Goal: Task Accomplishment & Management: Use online tool/utility

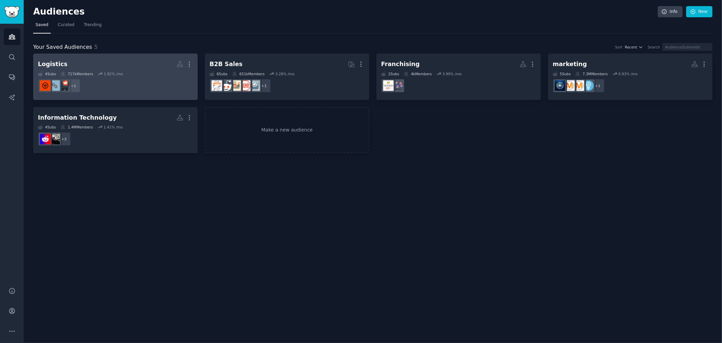
click at [137, 76] on dd "+ 1" at bounding box center [115, 85] width 155 height 19
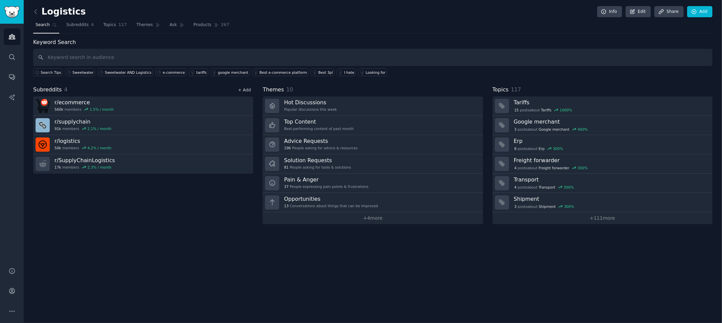
click at [244, 88] on link "+ Add" at bounding box center [244, 90] width 13 height 5
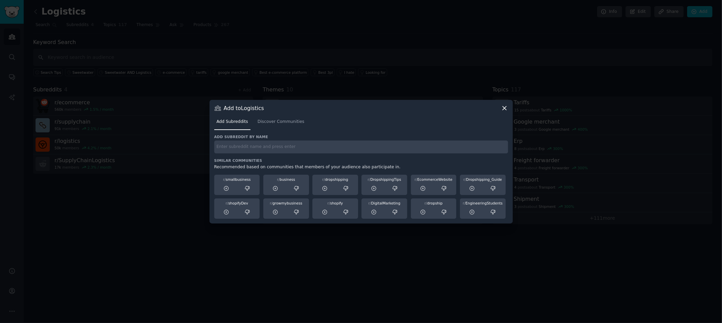
click at [259, 144] on input "text" at bounding box center [361, 147] width 294 height 13
type input "home based"
drag, startPoint x: 251, startPoint y: 147, endPoint x: 198, endPoint y: 147, distance: 53.2
click at [198, 147] on div "​ Add to Logistics Add Subreddits Discover Communities Add subreddit by name ho…" at bounding box center [361, 161] width 718 height 323
click at [280, 127] on link "Discover Communities" at bounding box center [280, 123] width 51 height 14
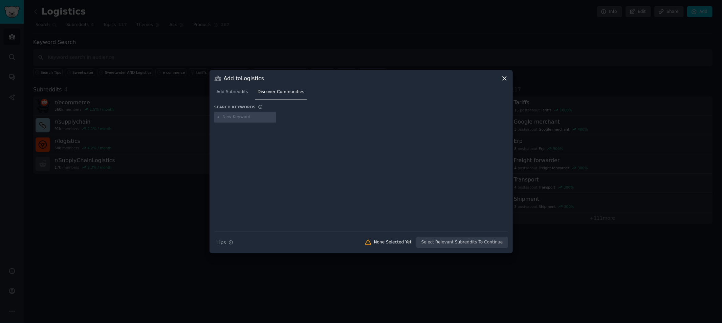
click at [241, 116] on input "text" at bounding box center [247, 117] width 51 height 6
type input "home based logistics"
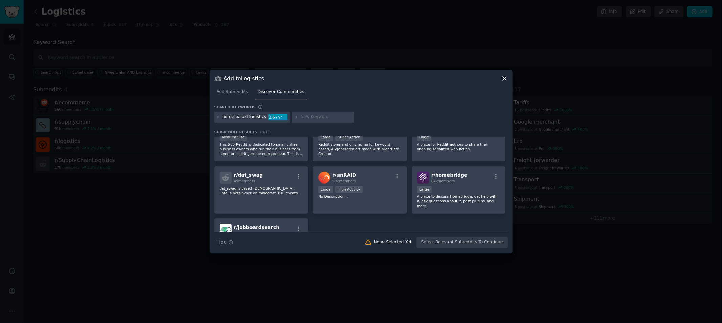
scroll to position [113, 0]
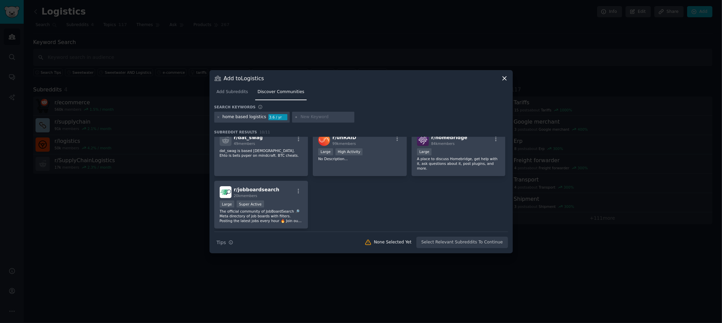
click at [249, 116] on div "home based logistics" at bounding box center [244, 117] width 44 height 6
click at [218, 116] on icon at bounding box center [218, 117] width 2 height 2
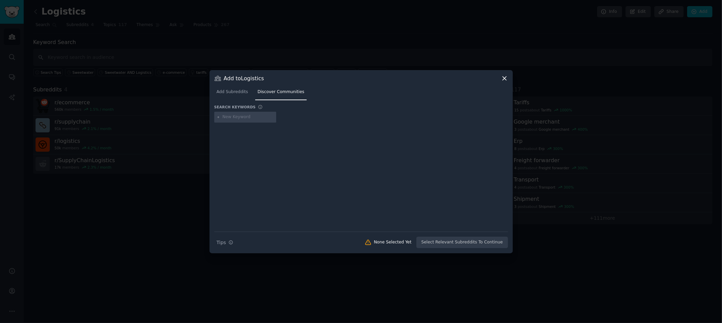
click at [235, 116] on input "text" at bounding box center [247, 117] width 51 height 6
type input "home logistics"
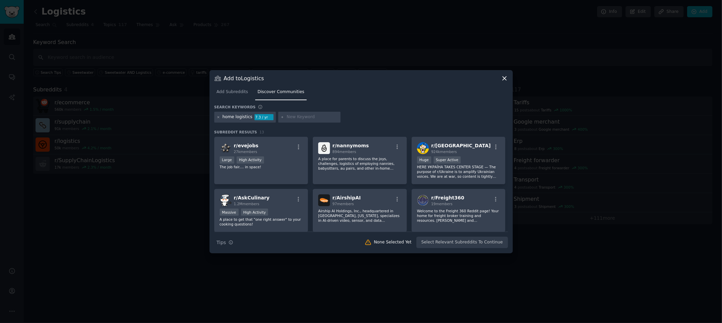
click at [218, 116] on icon at bounding box center [219, 117] width 4 height 4
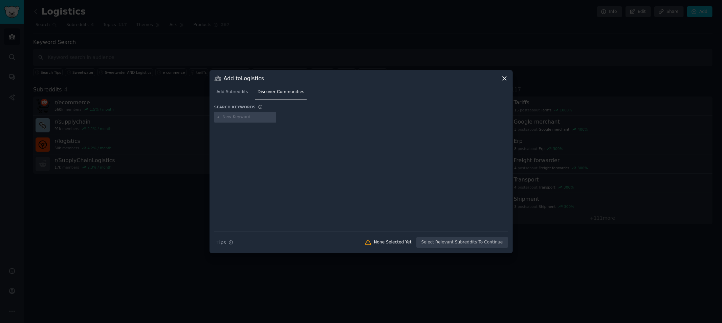
click at [224, 116] on input "text" at bounding box center [247, 117] width 51 height 6
click at [236, 119] on input "3pls" at bounding box center [247, 117] width 51 height 6
type input "3pl"
click at [276, 114] on input "text" at bounding box center [288, 117] width 51 height 6
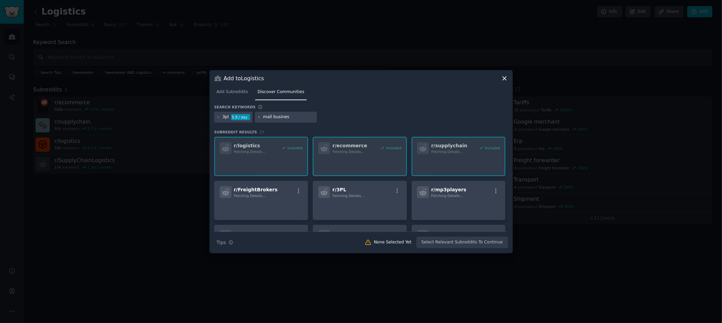
type input "mall business"
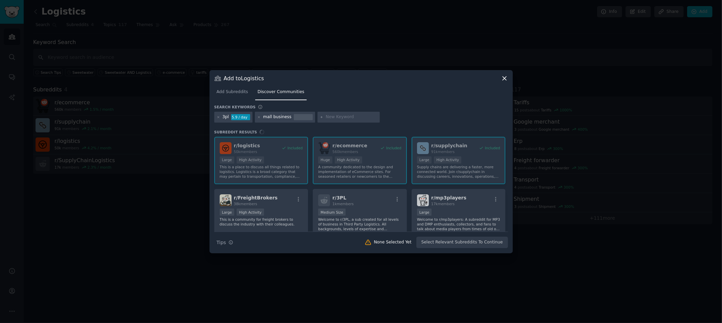
click at [263, 118] on div "mall business" at bounding box center [277, 117] width 28 height 6
drag, startPoint x: 264, startPoint y: 118, endPoint x: 268, endPoint y: 118, distance: 4.1
click at [265, 118] on div "mall business" at bounding box center [277, 117] width 28 height 6
click at [259, 116] on icon at bounding box center [259, 117] width 2 height 2
click at [272, 119] on input "text" at bounding box center [288, 117] width 51 height 6
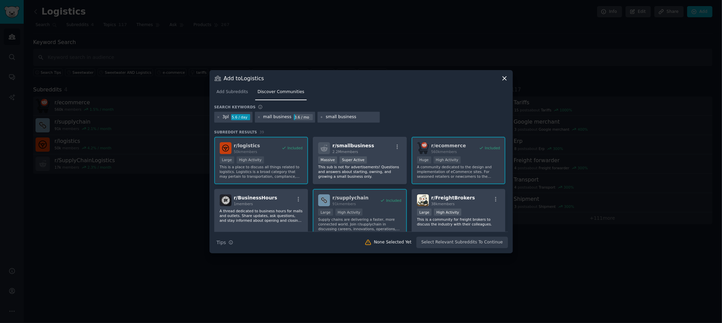
drag, startPoint x: 356, startPoint y: 114, endPoint x: 300, endPoint y: 114, distance: 55.9
click at [300, 114] on div "3pl 5.6 / day mall business 3.6 / mo small business" at bounding box center [361, 118] width 294 height 13
type input "amazon seller"
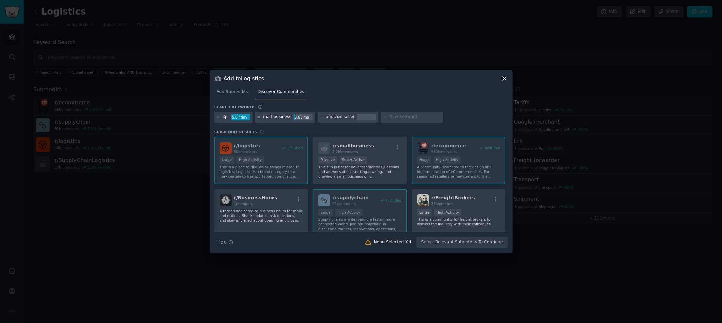
click at [368, 151] on div "r/ logistics 50k members Included Large High Activity This is a place to discus…" at bounding box center [361, 184] width 294 height 95
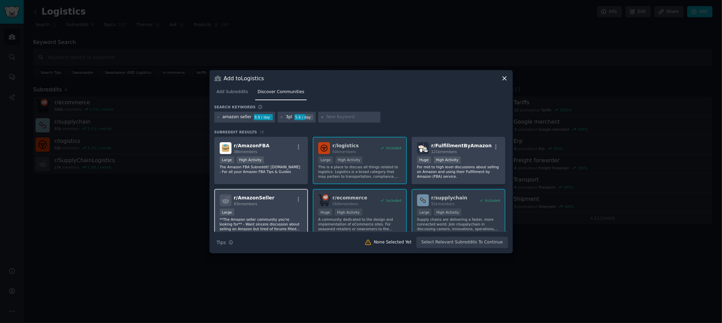
click at [281, 200] on div "r/ AmazonSeller 83k members" at bounding box center [261, 200] width 83 height 12
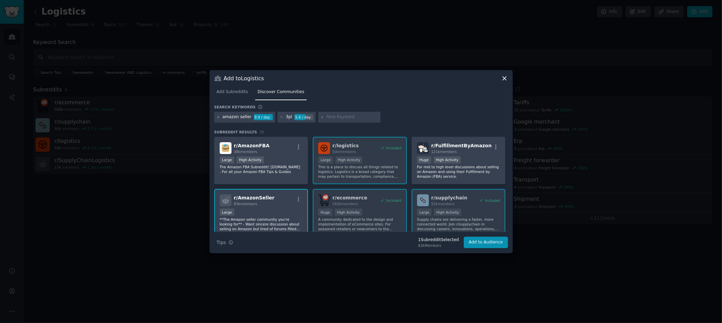
click at [217, 116] on icon at bounding box center [219, 117] width 4 height 4
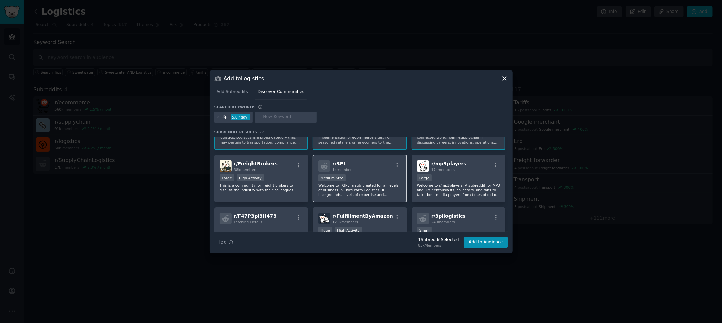
scroll to position [38, 0]
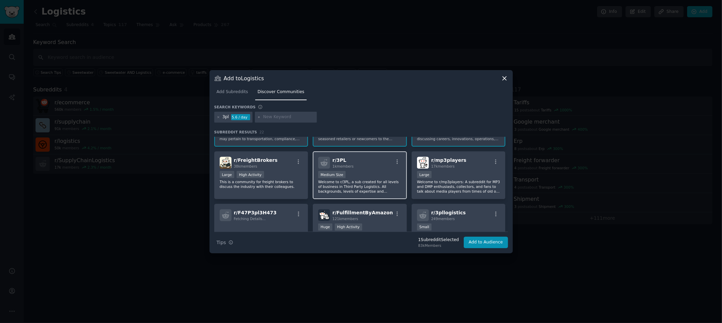
click at [361, 177] on div "Medium Size" at bounding box center [359, 175] width 83 height 8
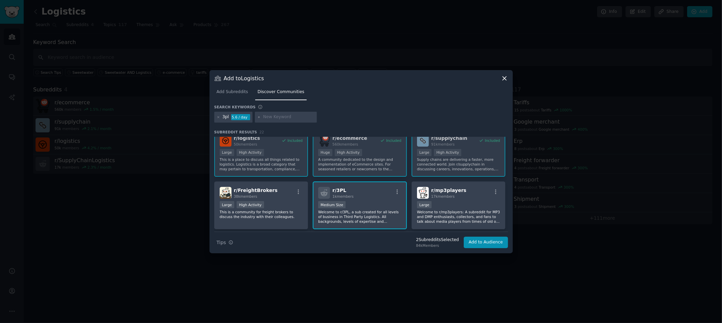
scroll to position [0, 0]
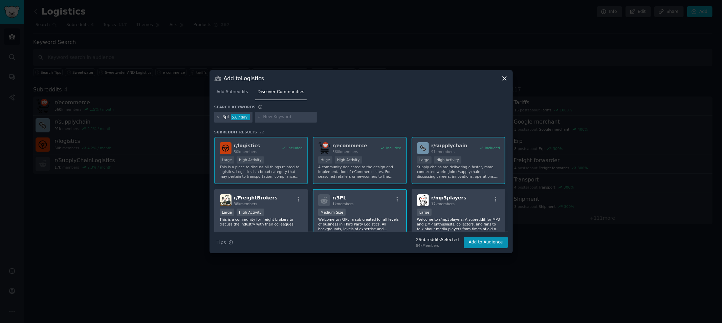
click at [218, 117] on icon at bounding box center [218, 117] width 2 height 2
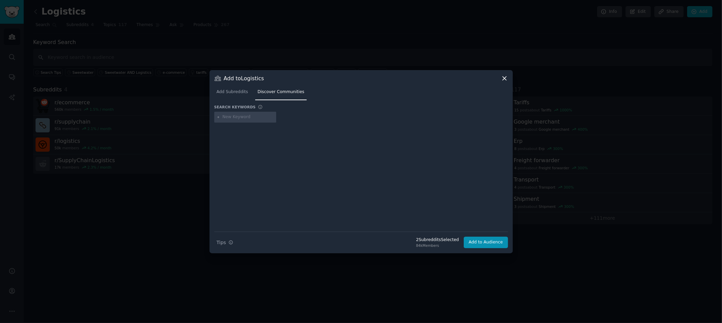
click at [226, 119] on input "text" at bounding box center [247, 117] width 51 height 6
type input "small business"
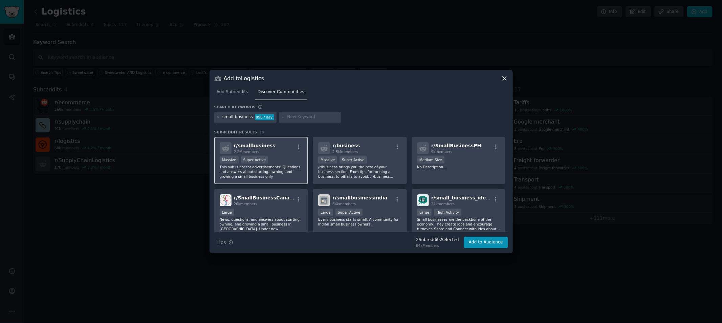
click at [247, 171] on p "This sub is not for advertisements! Questions and answers about starting, ownin…" at bounding box center [261, 172] width 83 height 14
click at [493, 238] on button "Add to Audience" at bounding box center [486, 243] width 44 height 12
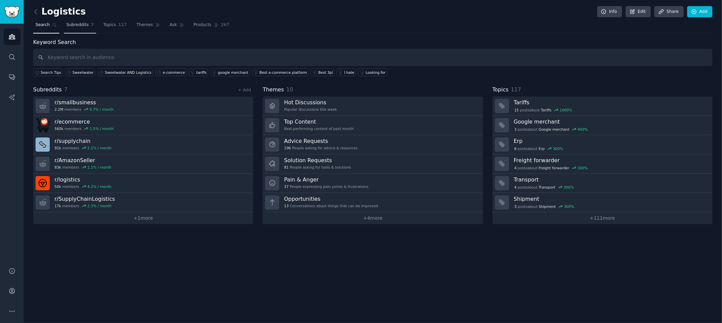
click at [81, 28] on link "Subreddits 7" at bounding box center [80, 27] width 32 height 14
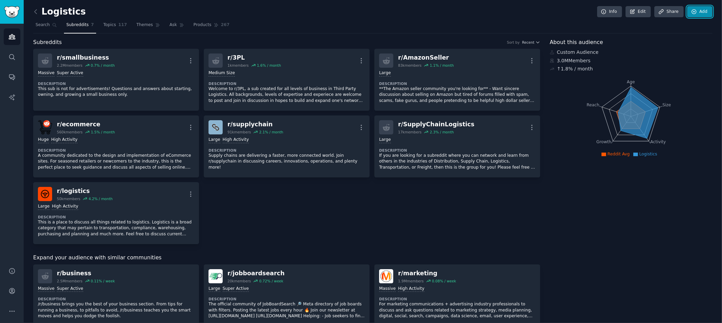
click at [705, 8] on link "Add" at bounding box center [699, 12] width 25 height 12
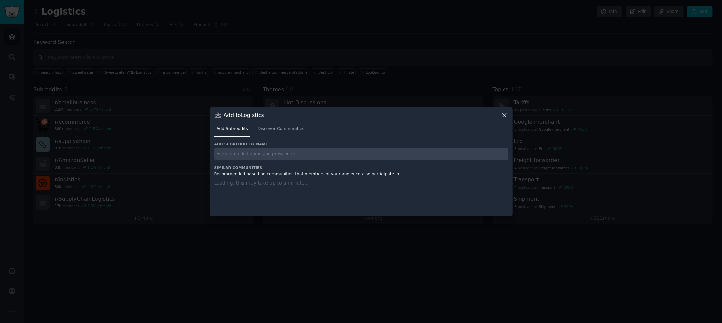
click at [393, 155] on input "text" at bounding box center [361, 154] width 294 height 13
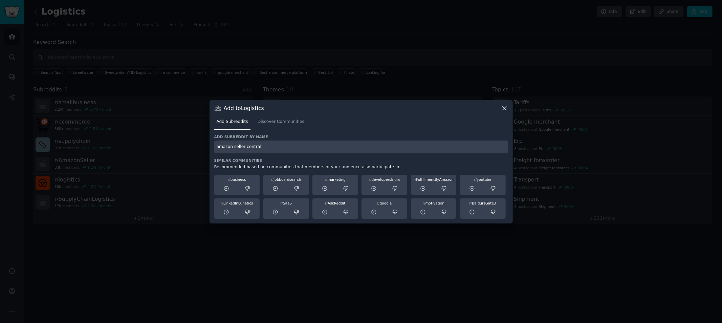
type input "amazon seller central"
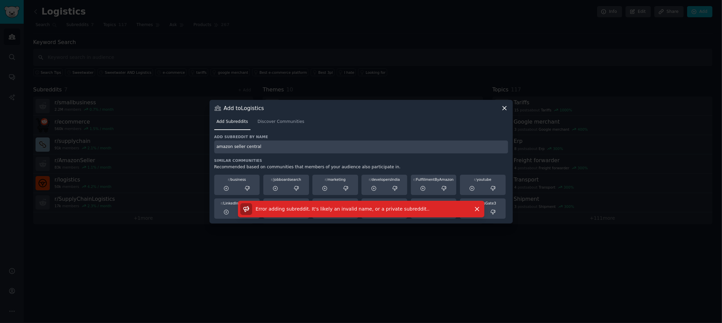
click at [395, 146] on input "amazon seller central" at bounding box center [361, 147] width 294 height 13
drag, startPoint x: 385, startPoint y: 145, endPoint x: 196, endPoint y: 151, distance: 189.1
click at [196, 151] on div "​ Add to Logistics Add Subreddits Discover Communities Add subreddit by name am…" at bounding box center [361, 161] width 718 height 323
type input "shopify"
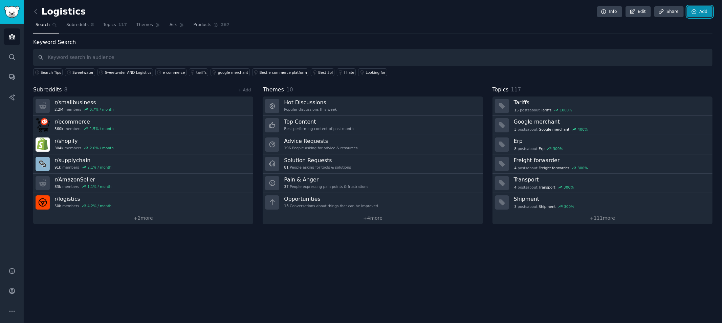
click at [702, 9] on link "Add" at bounding box center [699, 12] width 25 height 12
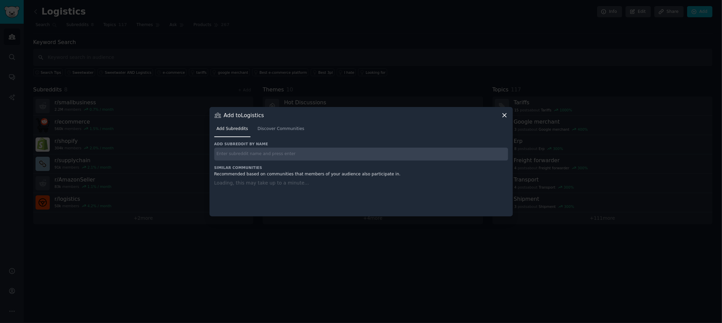
click at [334, 151] on input "text" at bounding box center [361, 154] width 294 height 13
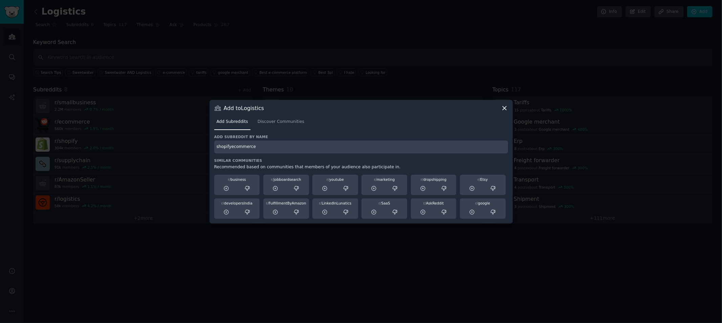
type input "shopifyecommerce"
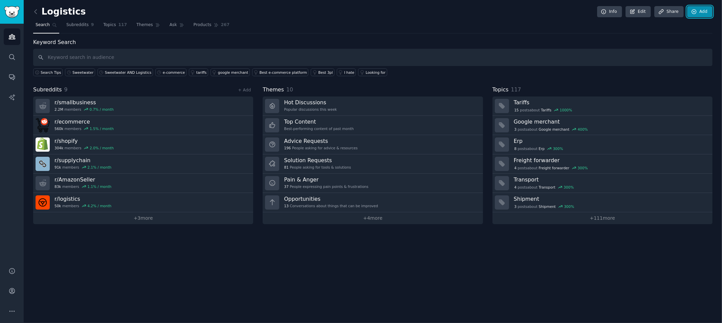
click at [702, 11] on link "Add" at bounding box center [699, 12] width 25 height 12
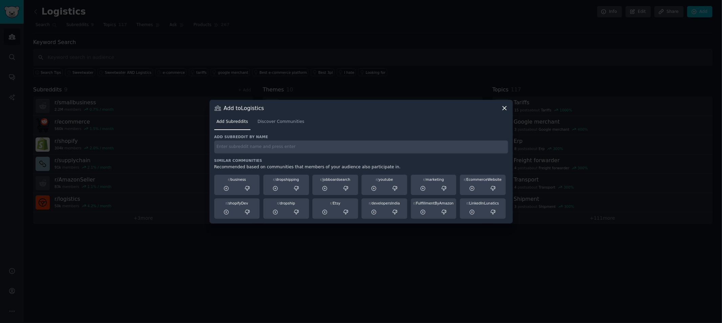
click at [365, 152] on input "text" at bounding box center [361, 147] width 294 height 13
type input "importexport"
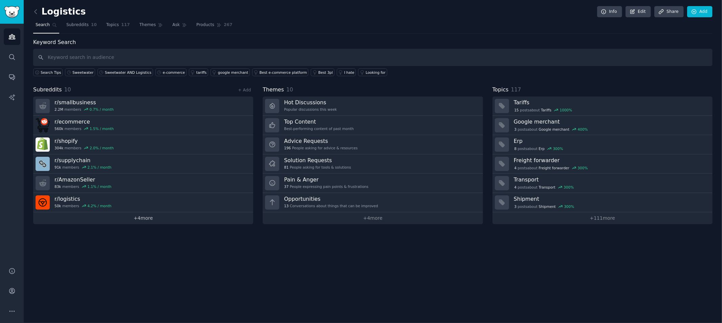
click at [151, 218] on link "+ 4 more" at bounding box center [143, 218] width 220 height 12
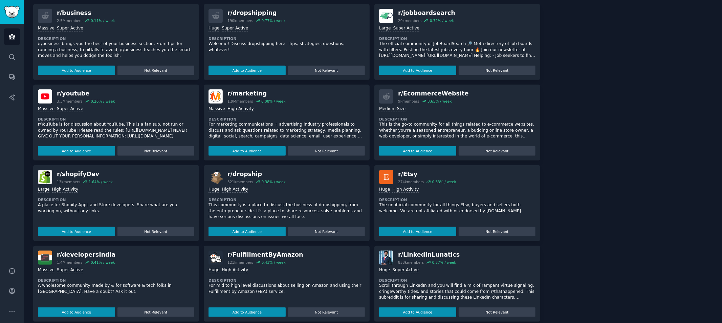
scroll to position [335, 0]
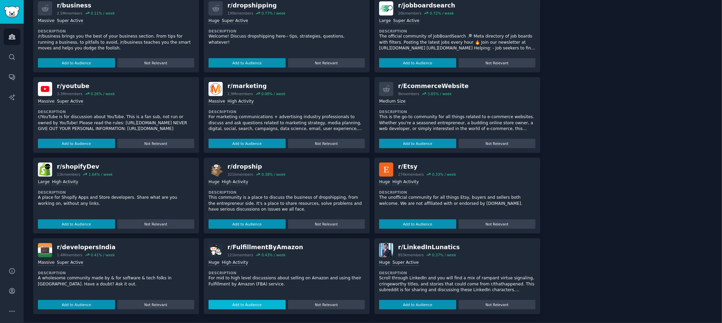
click at [275, 301] on button "Add to Audience" at bounding box center [247, 304] width 77 height 9
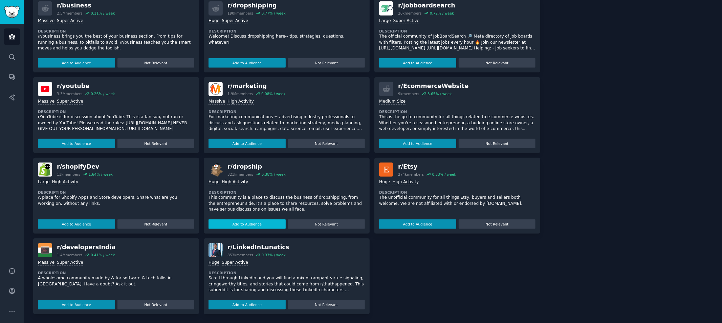
click at [262, 224] on button "Add to Audience" at bounding box center [247, 223] width 77 height 9
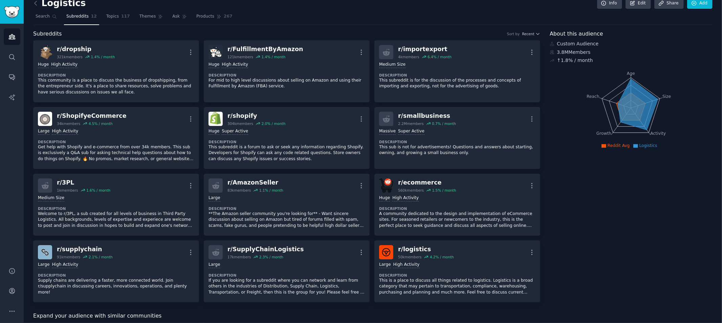
scroll to position [0, 0]
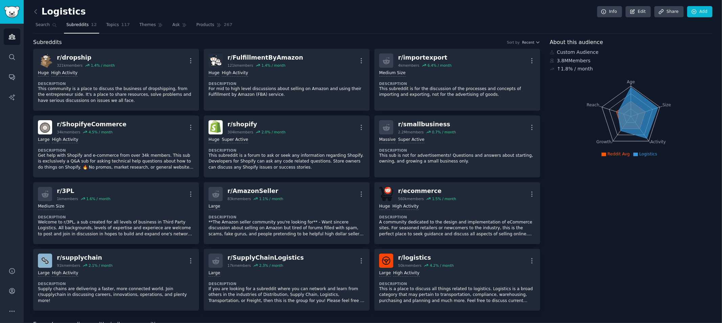
click at [76, 26] on span "Subreddits" at bounding box center [77, 25] width 22 height 6
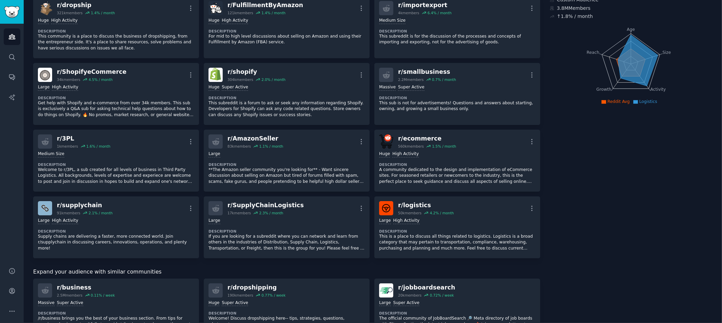
scroll to position [75, 0]
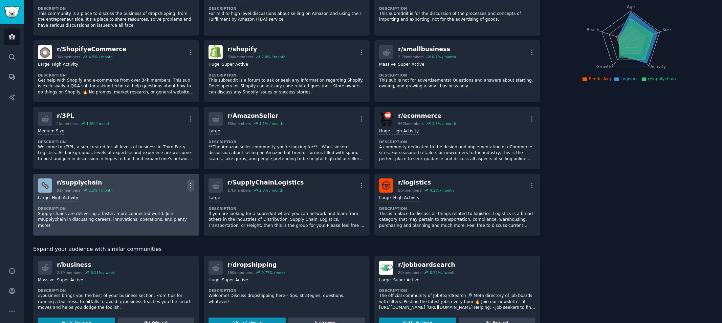
click at [192, 186] on icon "button" at bounding box center [190, 185] width 7 height 7
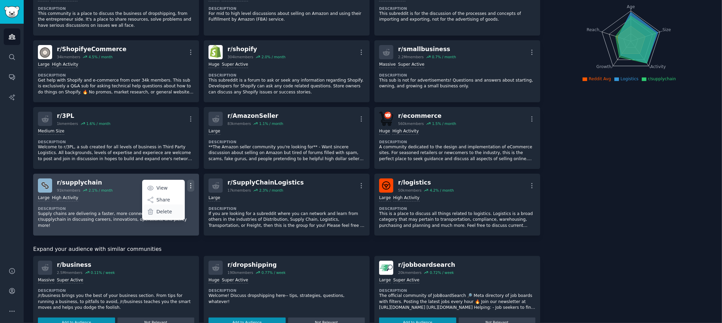
click at [172, 211] on div "Delete" at bounding box center [164, 212] width 40 height 14
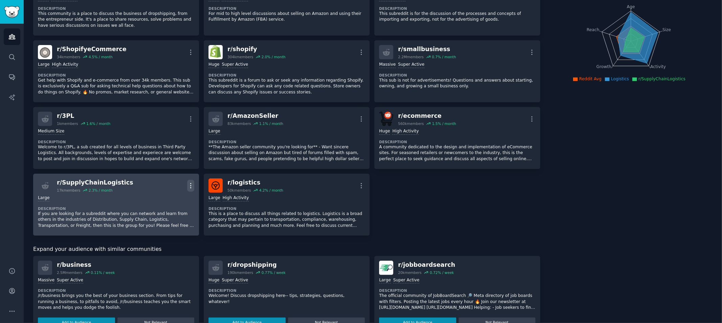
click at [191, 185] on icon "button" at bounding box center [191, 185] width 1 height 5
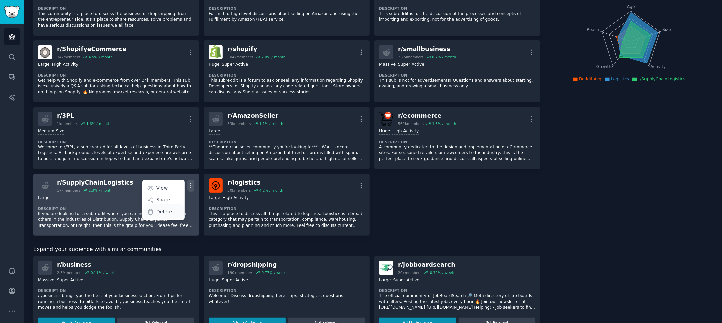
click at [174, 210] on div "Delete" at bounding box center [164, 212] width 40 height 14
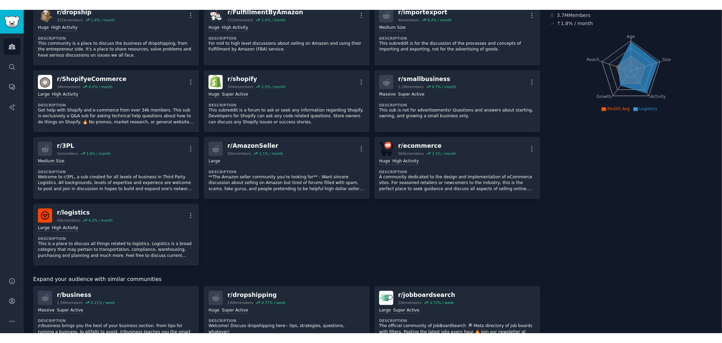
scroll to position [0, 0]
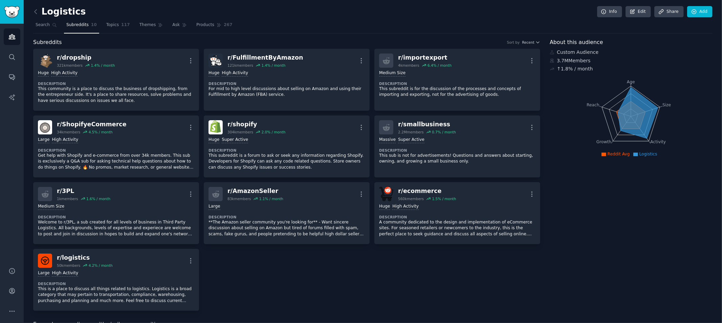
click at [63, 9] on h2 "Logistics" at bounding box center [59, 11] width 52 height 11
click at [637, 10] on link "Edit" at bounding box center [638, 12] width 25 height 12
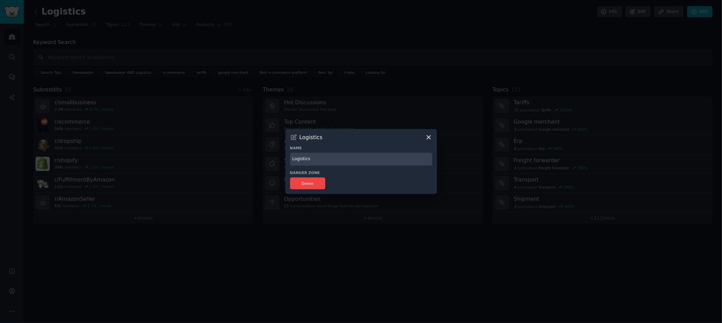
click at [345, 156] on input "Logistics" at bounding box center [361, 159] width 142 height 13
drag, startPoint x: 329, startPoint y: 161, endPoint x: 253, endPoint y: 145, distance: 78.2
click at [253, 145] on div "​ Logistics Name Logistics Danger Zone Delete" at bounding box center [361, 161] width 718 height 323
type input "Sweetwater"
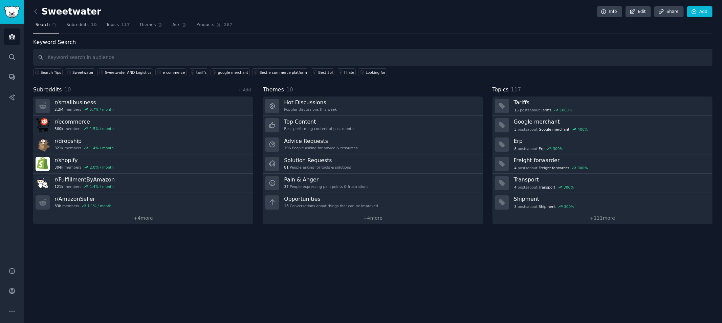
click at [440, 275] on div "Sweetwater Info Edit Share Add Search Subreddits 10 Topics 117 Themes Ask Produ…" at bounding box center [373, 161] width 699 height 323
click at [114, 25] on link "Topics 117" at bounding box center [118, 27] width 28 height 14
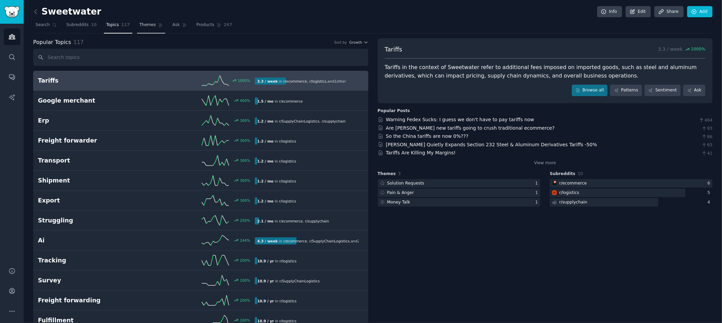
click at [143, 24] on span "Themes" at bounding box center [148, 25] width 17 height 6
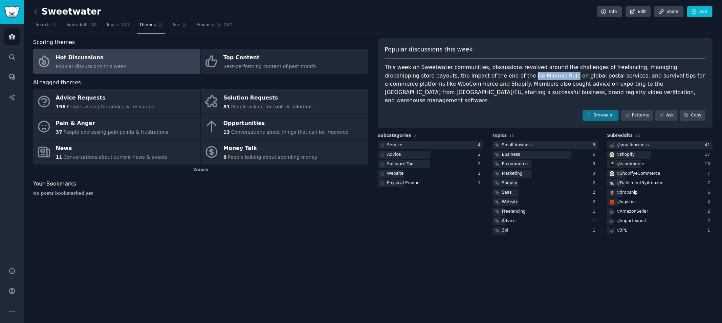
drag, startPoint x: 475, startPoint y: 75, endPoint x: 511, endPoint y: 74, distance: 36.6
click at [511, 74] on div "This week on Sweetwater communities, discussions revolved around the challenges…" at bounding box center [545, 84] width 321 height 42
copy div "De Minimis Rule"
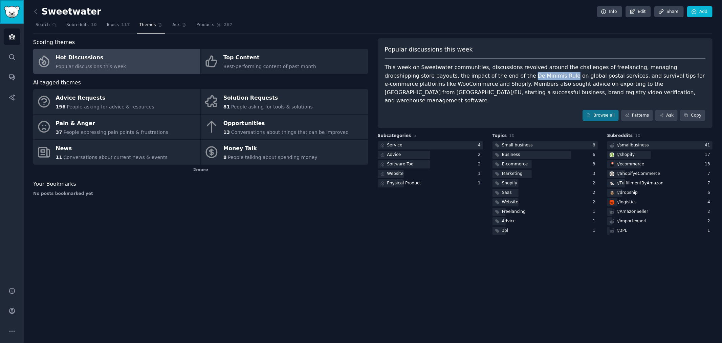
click at [8, 12] on img "Sidebar" at bounding box center [12, 12] width 16 height 12
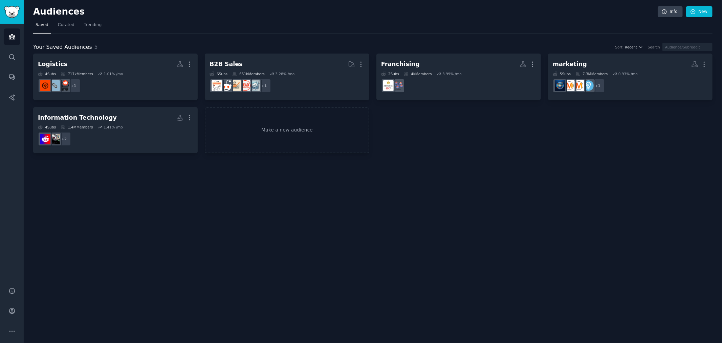
drag, startPoint x: 634, startPoint y: 0, endPoint x: 594, endPoint y: 128, distance: 134.2
click at [593, 133] on div "Logistics More 4 Sub s 717k Members 1.01 % /mo + 1 B2B Sales More 6 Sub s 651k …" at bounding box center [373, 104] width 680 height 100
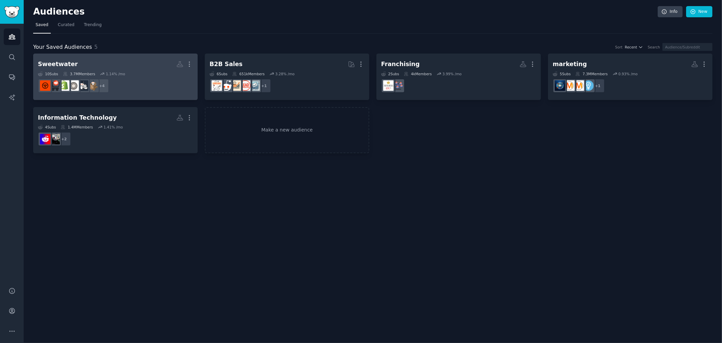
click at [141, 81] on dd "+ 4" at bounding box center [115, 85] width 155 height 19
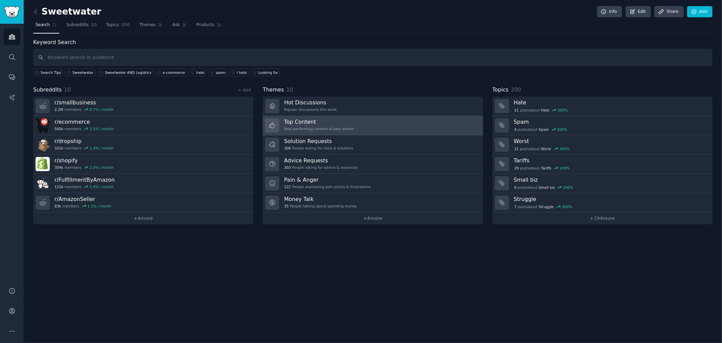
click at [334, 121] on h3 "Top Content" at bounding box center [319, 121] width 70 height 7
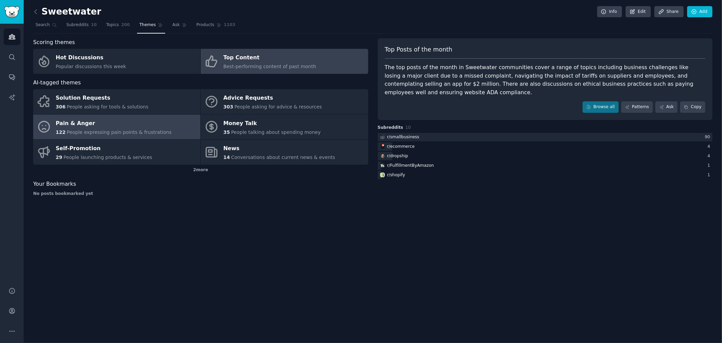
click at [156, 129] on span "People expressing pain points & frustrations" at bounding box center [119, 131] width 105 height 5
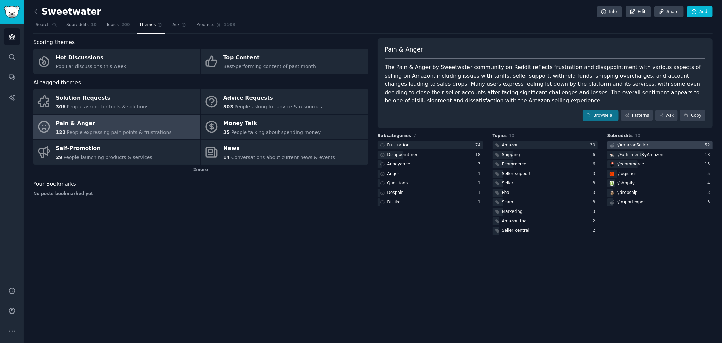
click at [660, 145] on div at bounding box center [660, 145] width 105 height 8
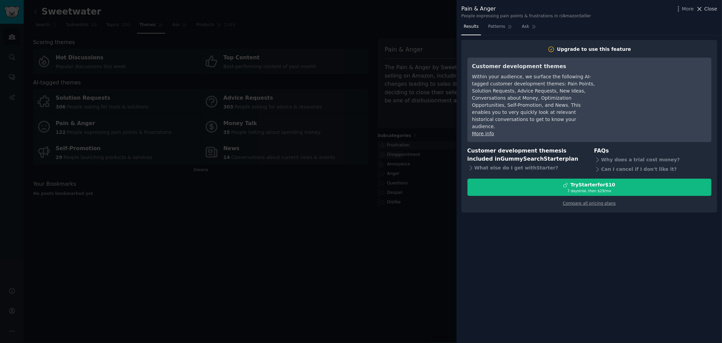
click at [710, 9] on span "Close" at bounding box center [711, 8] width 13 height 7
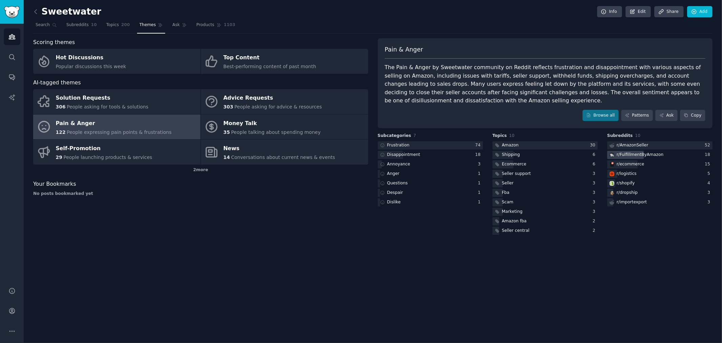
click at [657, 155] on div "r/ FulfillmentByAmazon" at bounding box center [640, 155] width 47 height 6
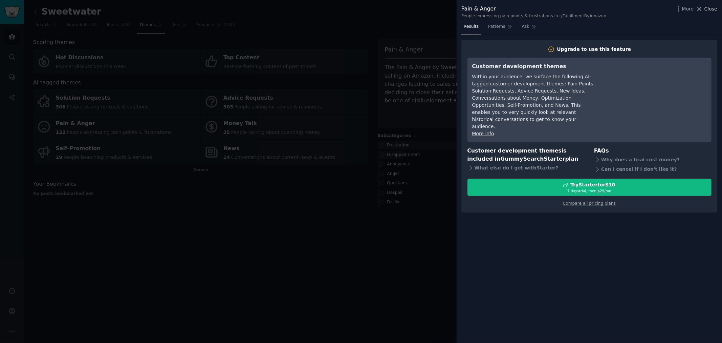
click at [710, 7] on span "Close" at bounding box center [711, 8] width 13 height 7
